Goal: Transaction & Acquisition: Purchase product/service

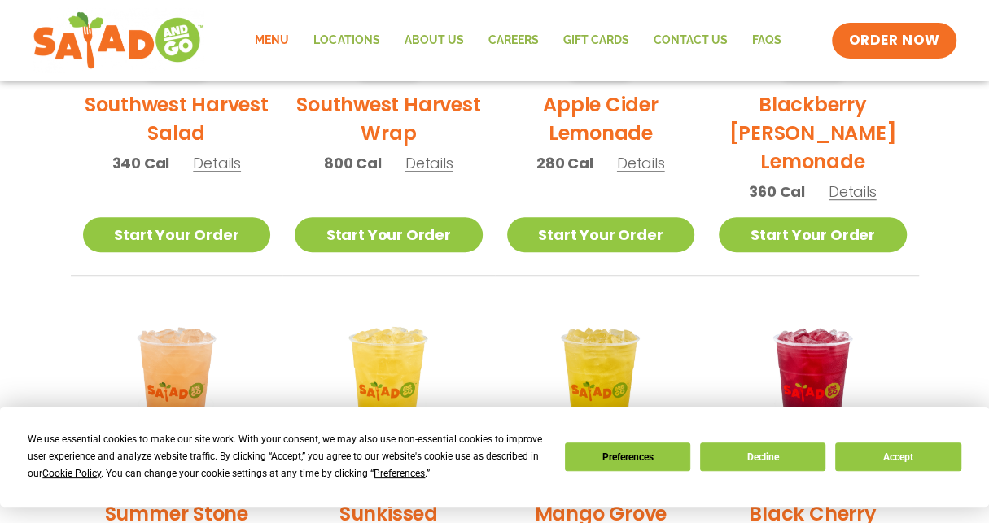
scroll to position [367, 0]
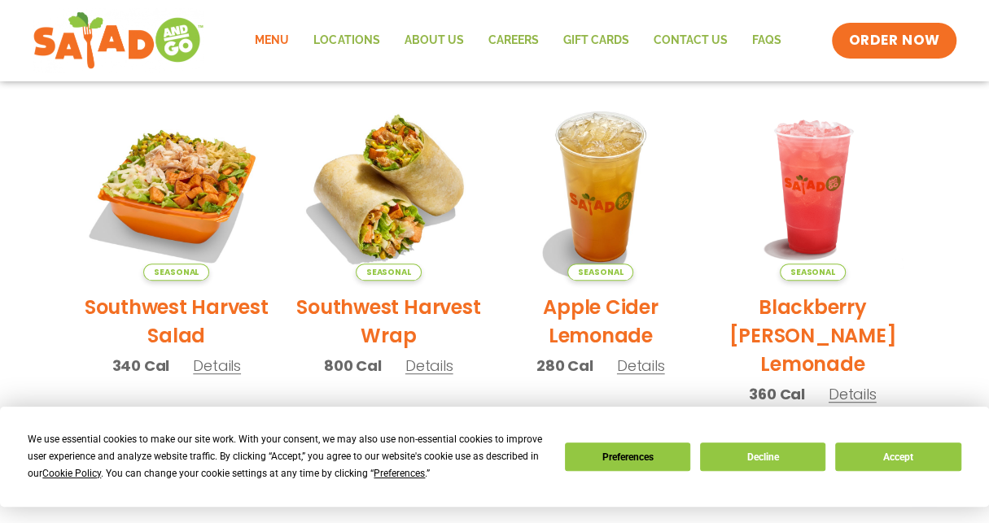
drag, startPoint x: 450, startPoint y: 275, endPoint x: 439, endPoint y: 269, distance: 12.4
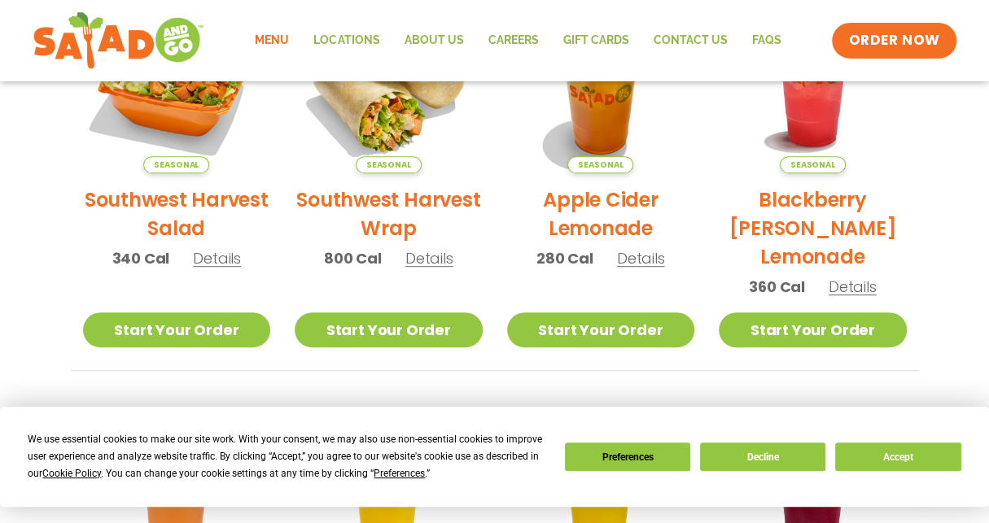
scroll to position [488, 0]
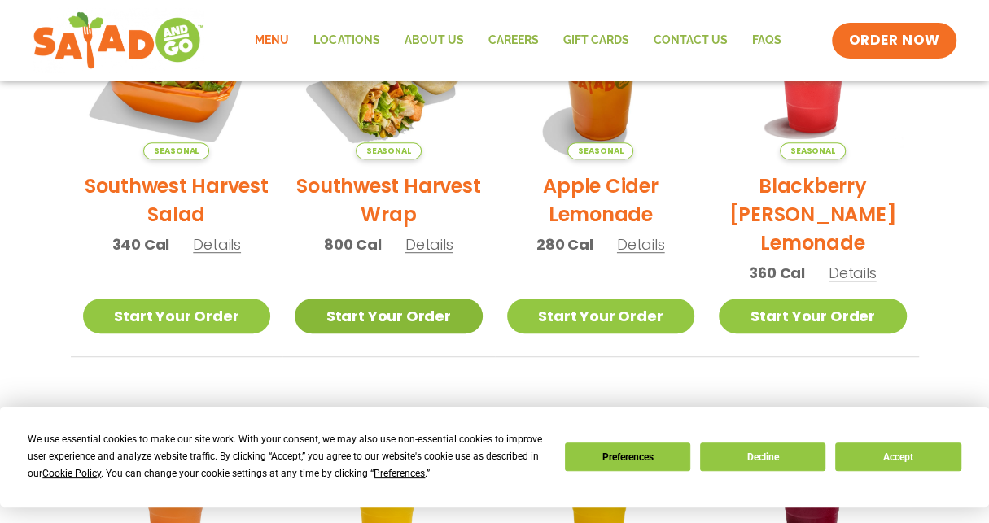
click at [366, 320] on link "Start Your Order" at bounding box center [389, 316] width 188 height 35
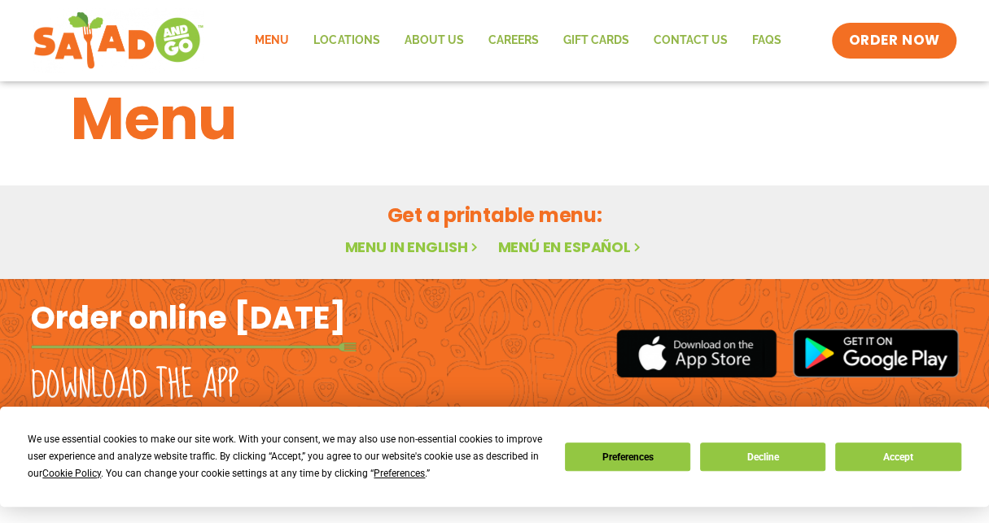
scroll to position [41, 0]
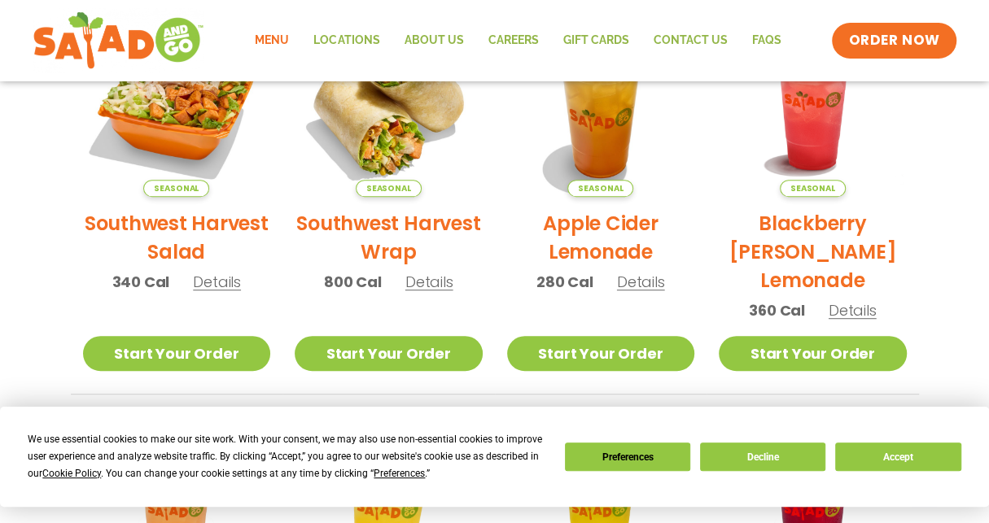
scroll to position [612, 0]
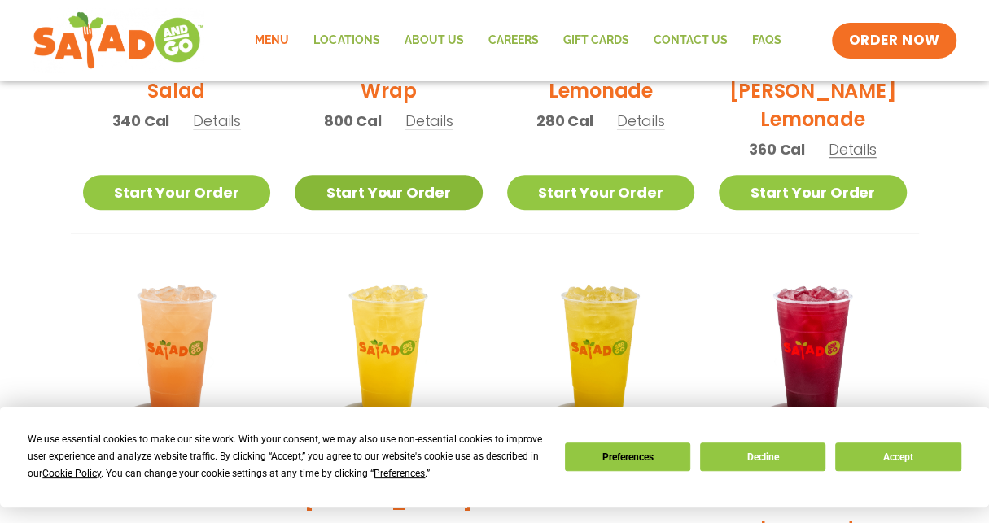
click at [397, 201] on link "Start Your Order" at bounding box center [389, 192] width 188 height 35
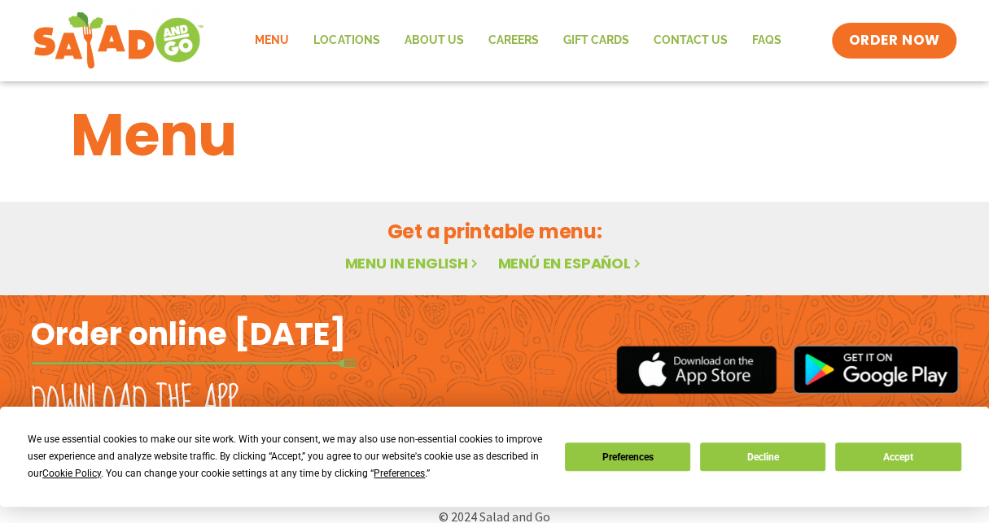
scroll to position [41, 0]
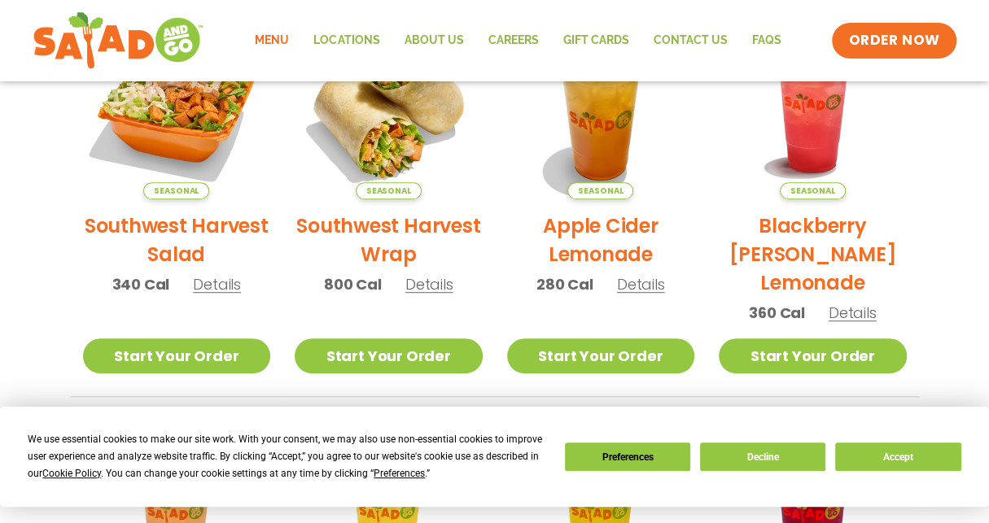
scroll to position [286, 0]
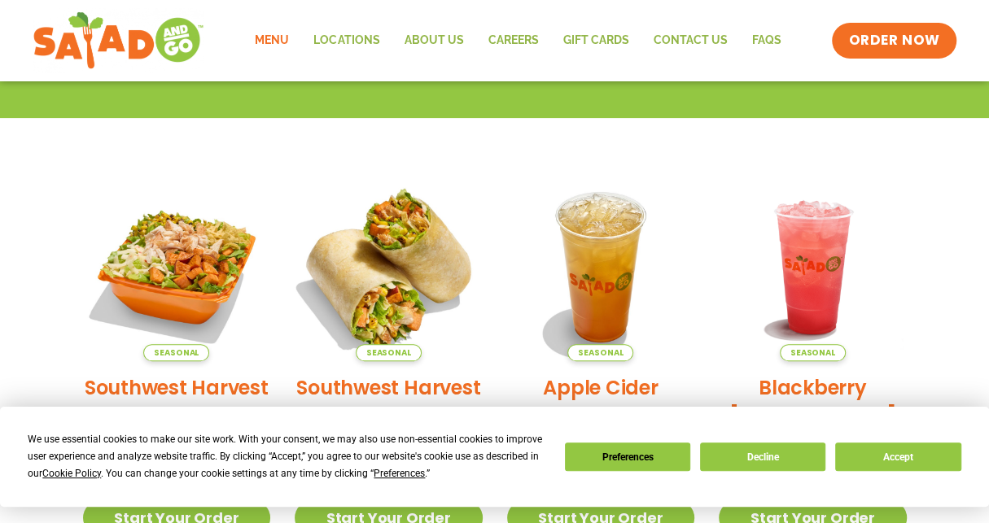
drag, startPoint x: 404, startPoint y: 391, endPoint x: 406, endPoint y: 290, distance: 100.1
click at [406, 290] on img at bounding box center [388, 267] width 221 height 221
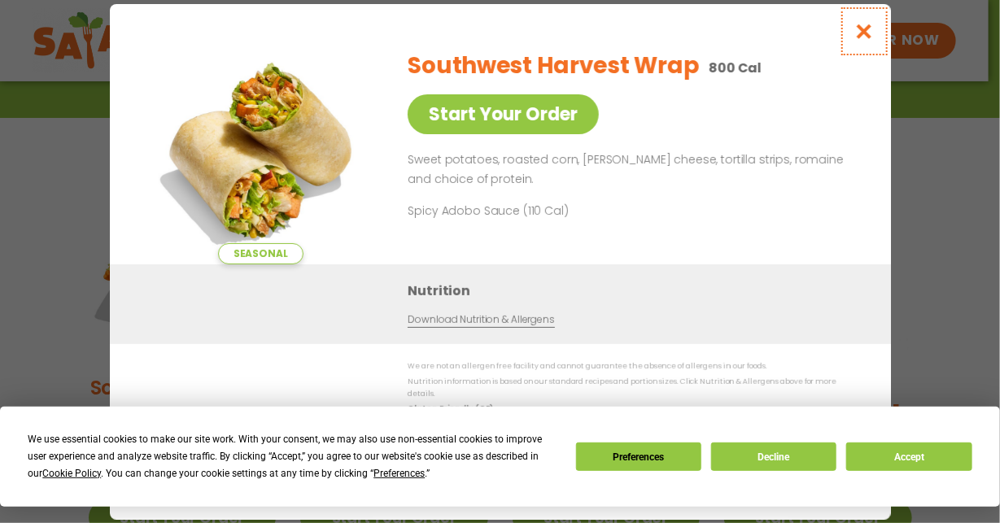
click at [855, 40] on icon "Close modal" at bounding box center [864, 31] width 20 height 17
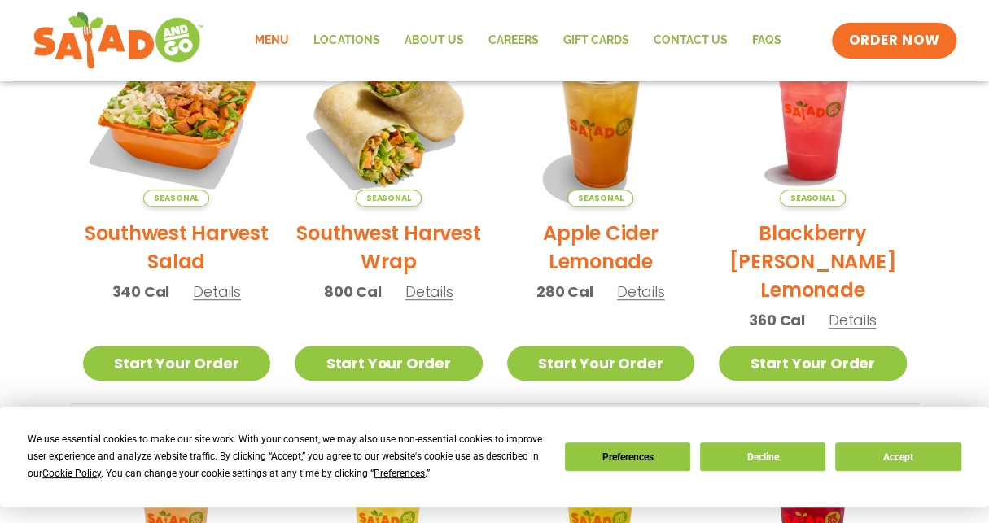
scroll to position [601, 0]
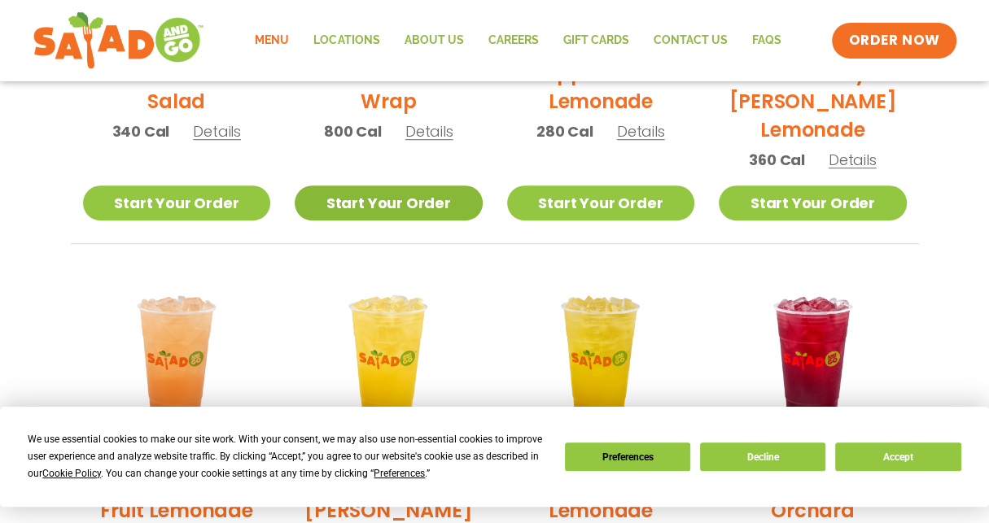
click at [398, 209] on link "Start Your Order" at bounding box center [389, 203] width 188 height 35
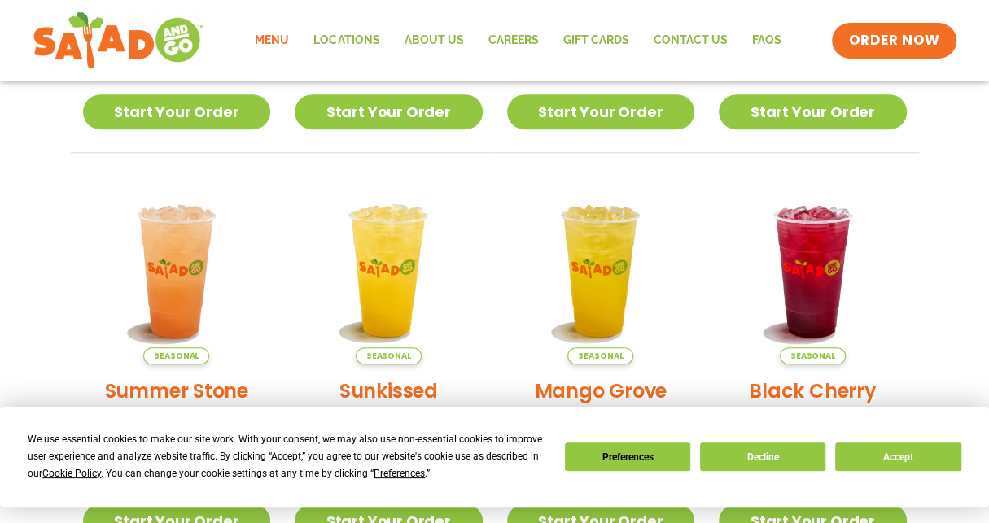
scroll to position [531, 0]
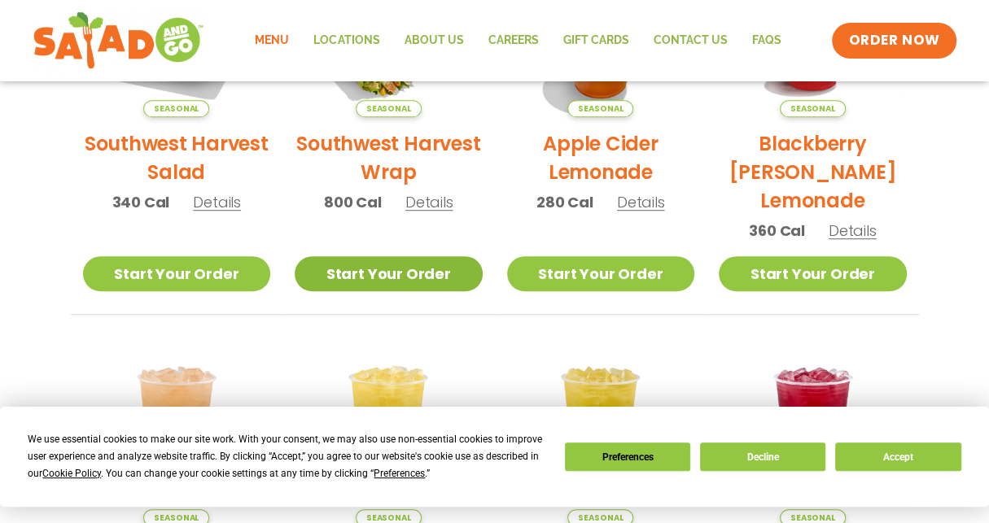
drag, startPoint x: 406, startPoint y: 299, endPoint x: 413, endPoint y: 282, distance: 19.0
click at [406, 298] on li "Seasonal Southwest Harvest Wrap 800 Cal Details Start Your Order Seasonal Start…" at bounding box center [388, 122] width 212 height 386
click at [413, 281] on link "Start Your Order" at bounding box center [389, 273] width 188 height 35
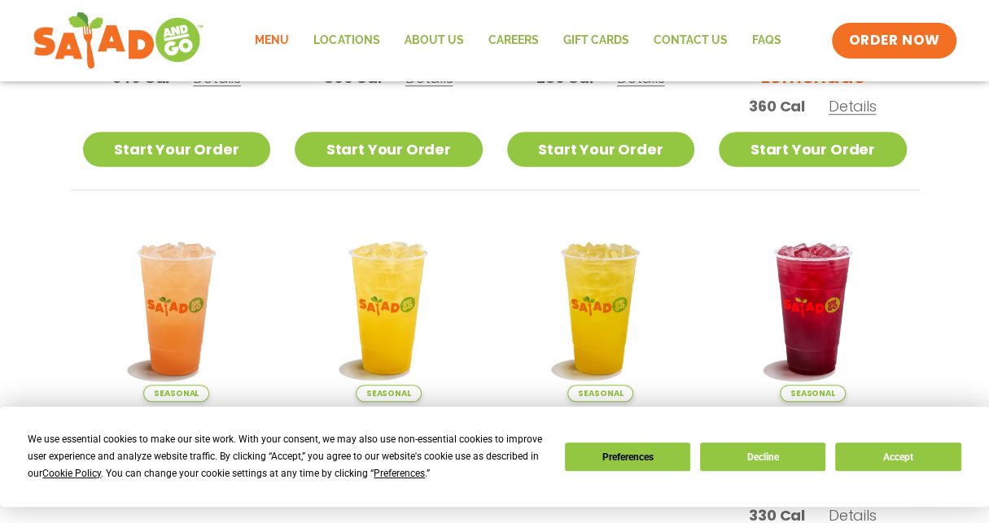
scroll to position [856, 0]
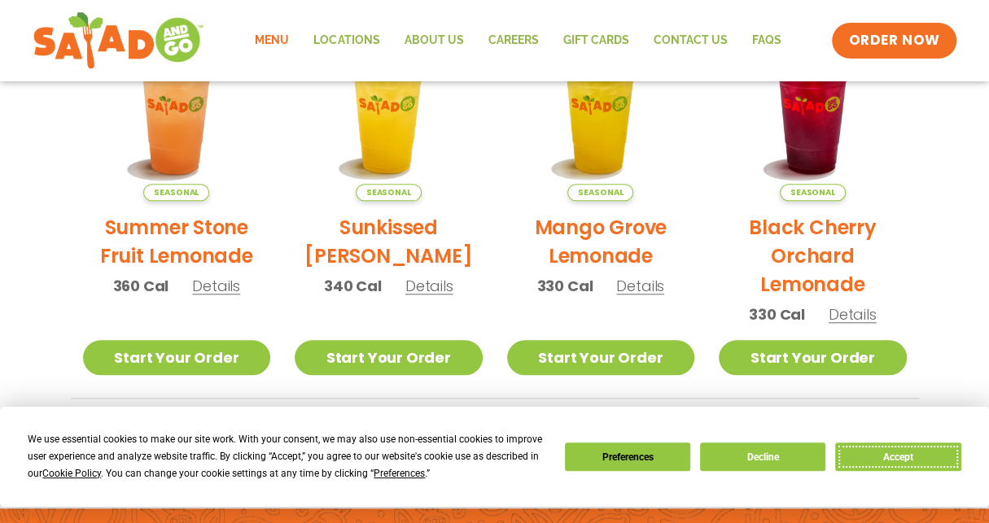
click at [882, 461] on button "Accept" at bounding box center [897, 457] width 125 height 28
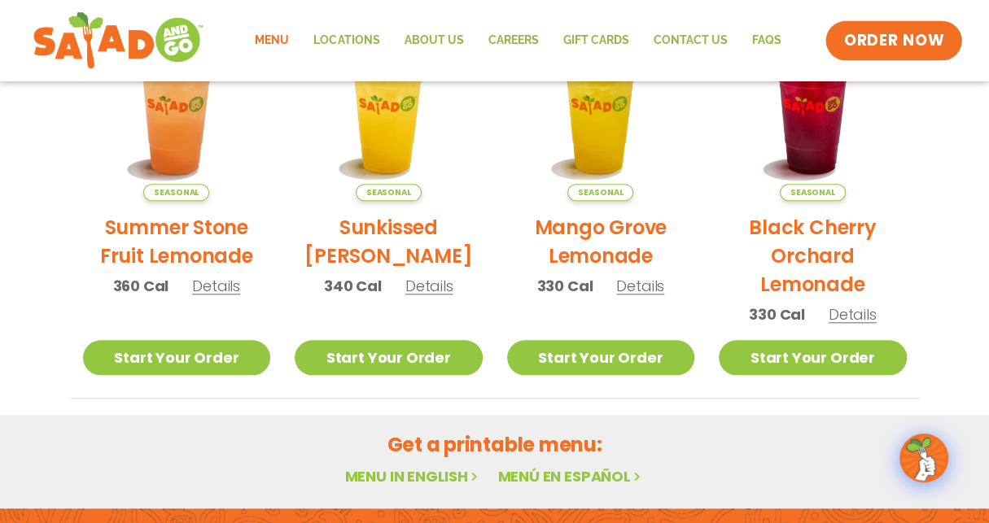
click at [852, 45] on span "ORDER NOW" at bounding box center [894, 40] width 101 height 21
